Goal: Task Accomplishment & Management: Manage account settings

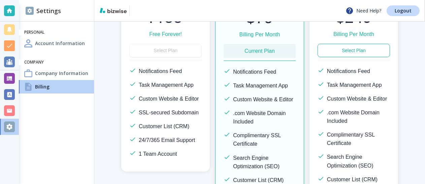
scroll to position [122, 0]
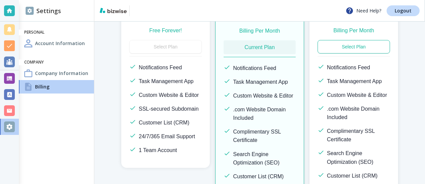
click at [126, 71] on div "Free Plan Free Free Forever! Select Plan Notifications Feed Task Management App…" at bounding box center [165, 77] width 89 height 184
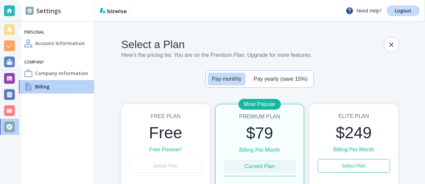
scroll to position [0, 0]
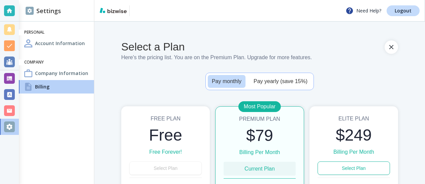
click at [221, 83] on button "Pay monthly" at bounding box center [227, 81] width 38 height 13
click at [221, 82] on button "Pay monthly" at bounding box center [227, 81] width 38 height 13
click at [221, 81] on button "Pay monthly" at bounding box center [227, 81] width 38 height 13
click at [51, 83] on div "Billing" at bounding box center [56, 86] width 75 height 13
